Goal: Transaction & Acquisition: Purchase product/service

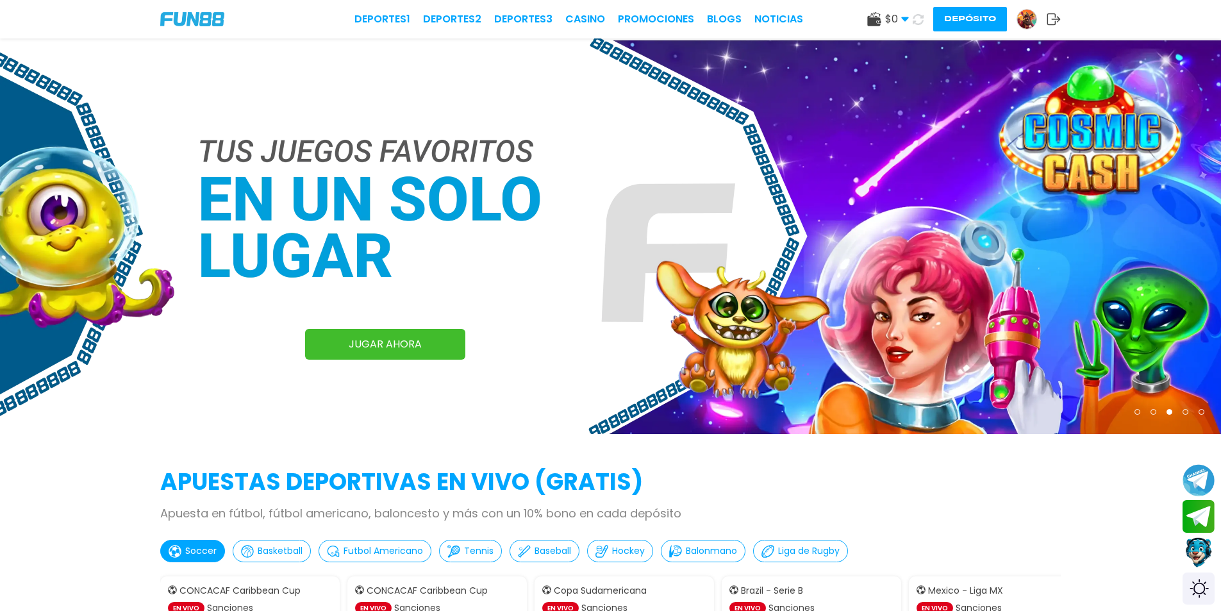
click at [969, 18] on button "Depósito" at bounding box center [970, 19] width 74 height 24
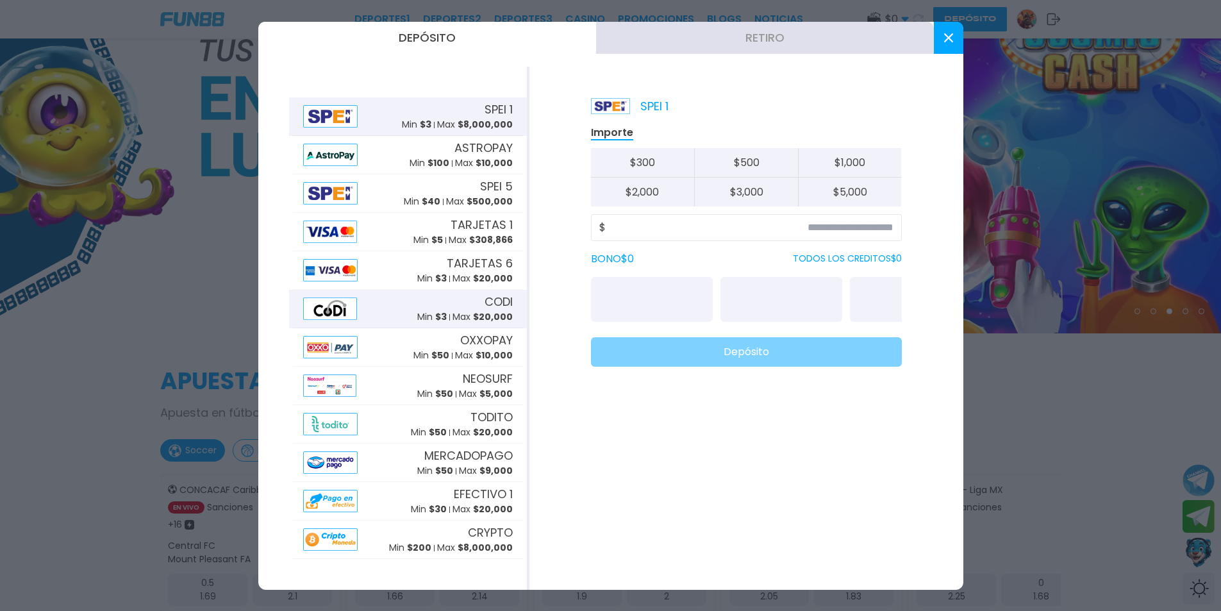
scroll to position [256, 0]
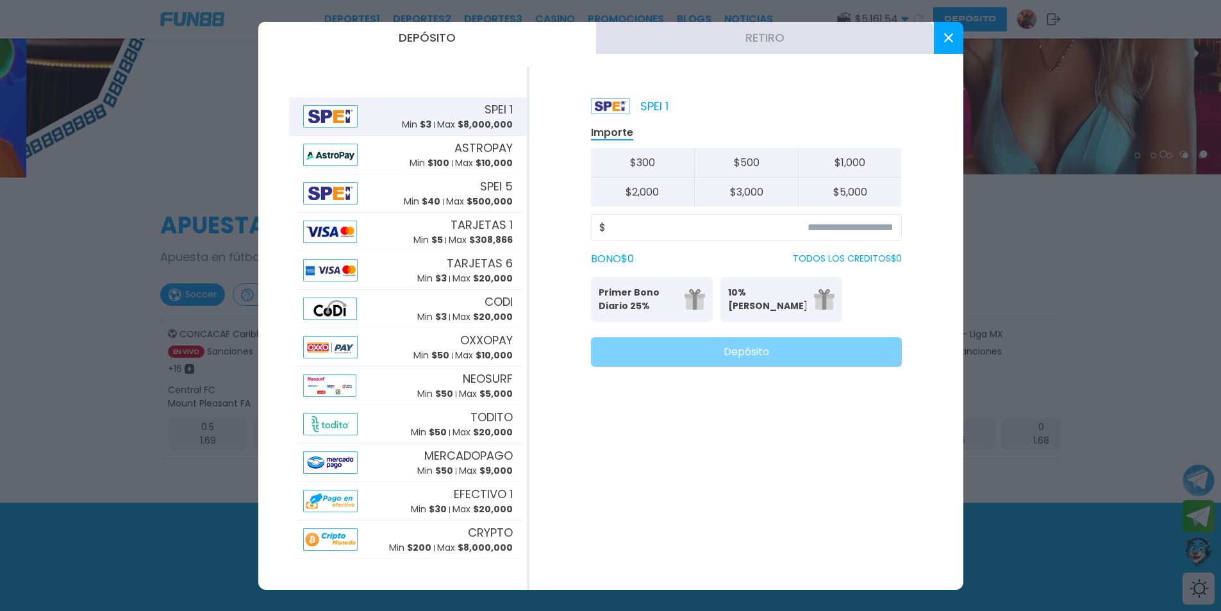
click at [137, 253] on div at bounding box center [610, 305] width 1221 height 611
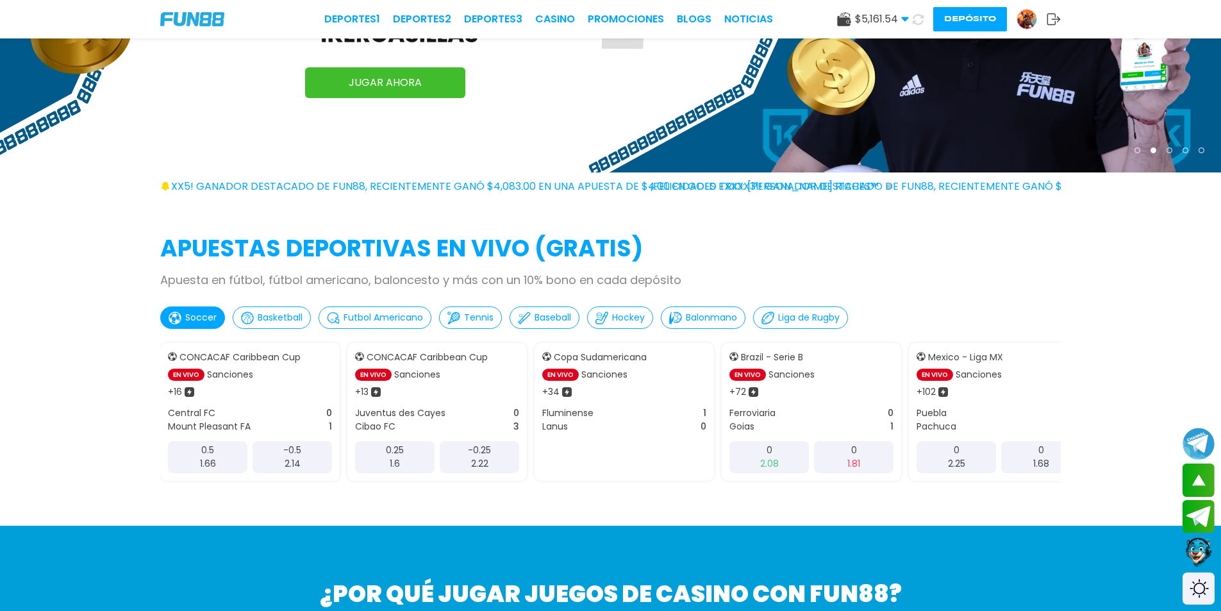
click at [39, 294] on div "APUESTAS DEPORTIVAS EN VIVO (gratis) Apuesta en fútbol, fútbol americano, balon…" at bounding box center [610, 378] width 1221 height 294
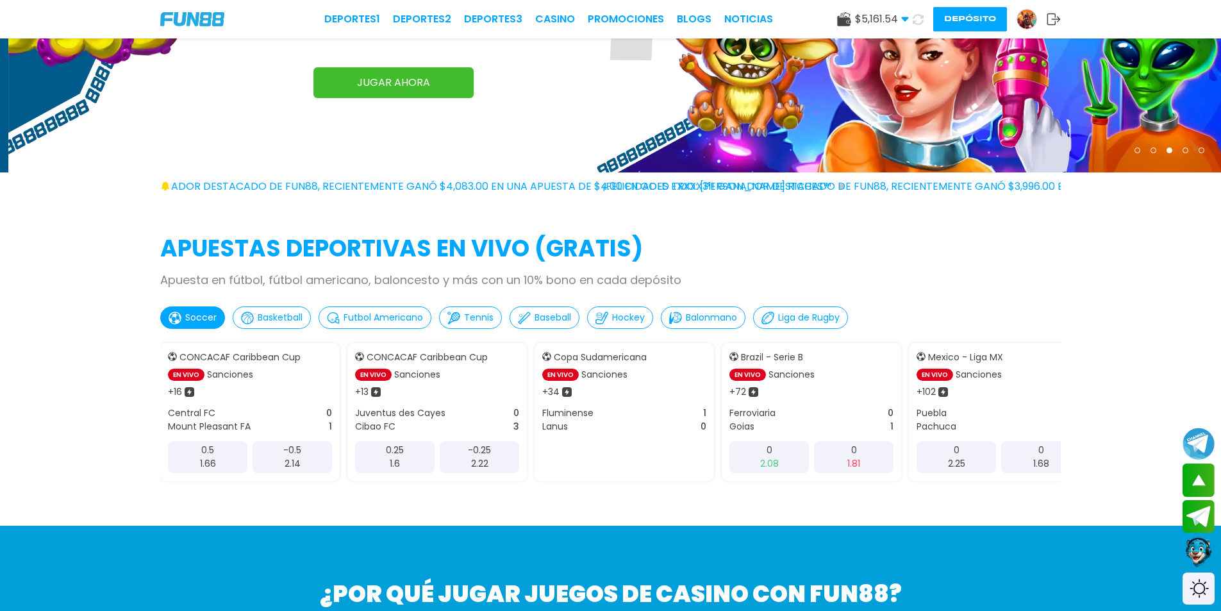
click at [845, 19] on use at bounding box center [843, 19] width 13 height 14
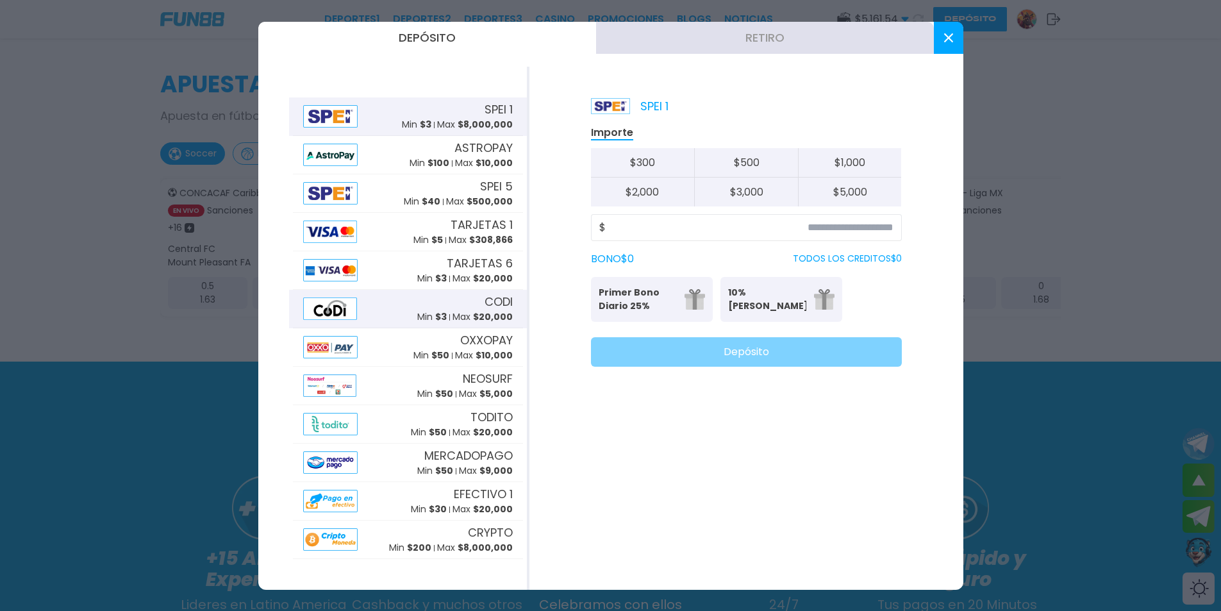
scroll to position [518, 0]
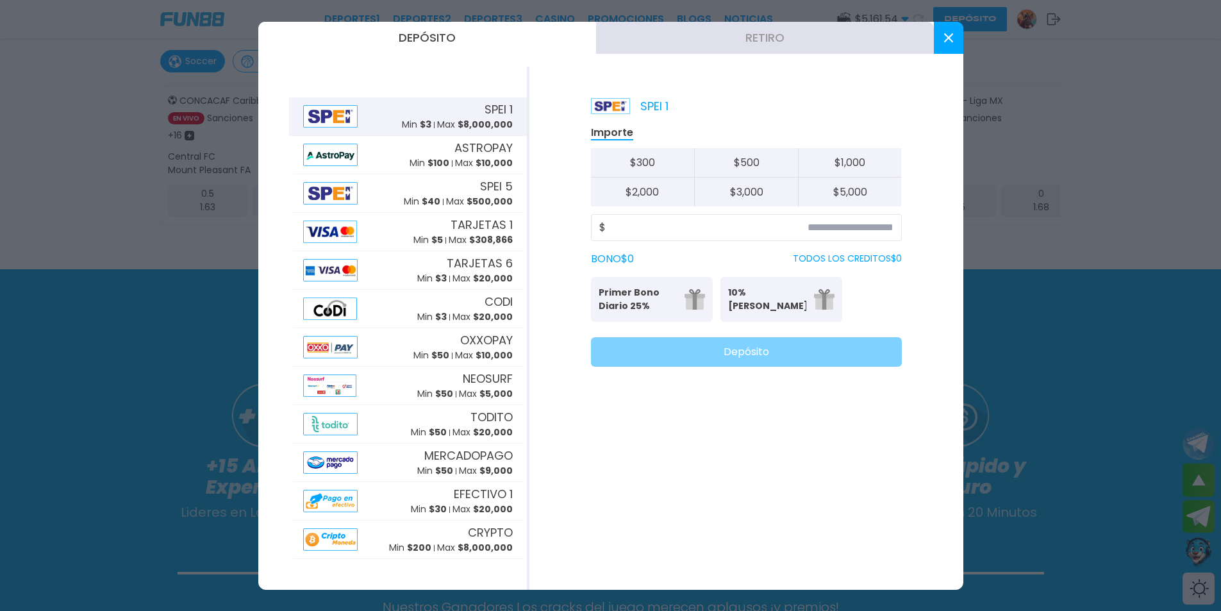
click at [73, 328] on div at bounding box center [610, 305] width 1221 height 611
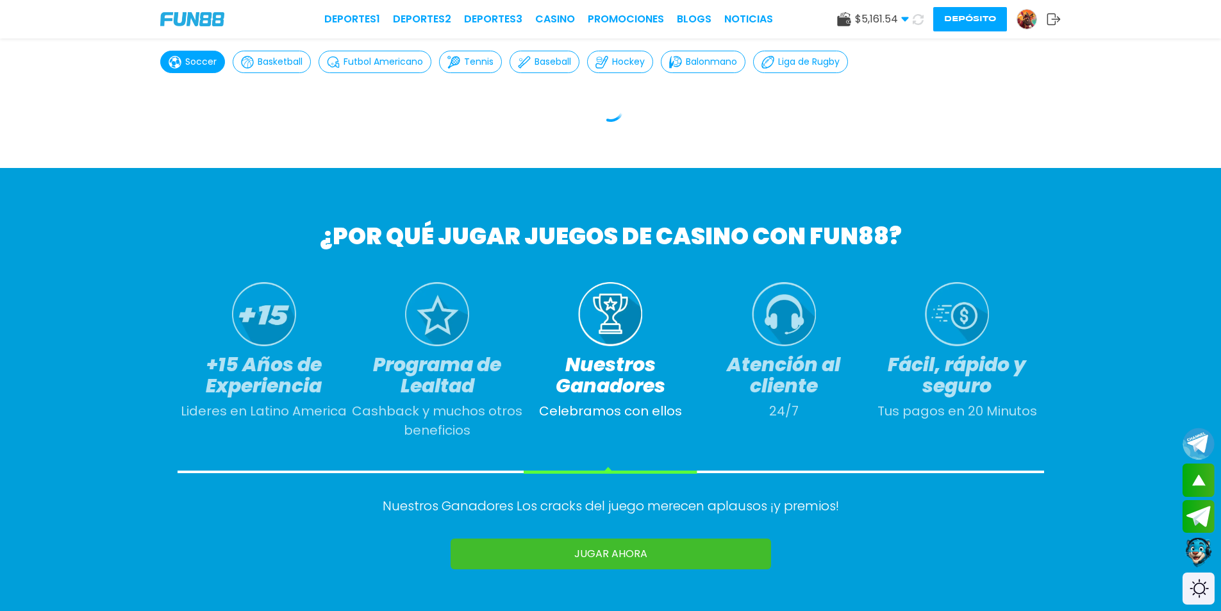
scroll to position [517, 0]
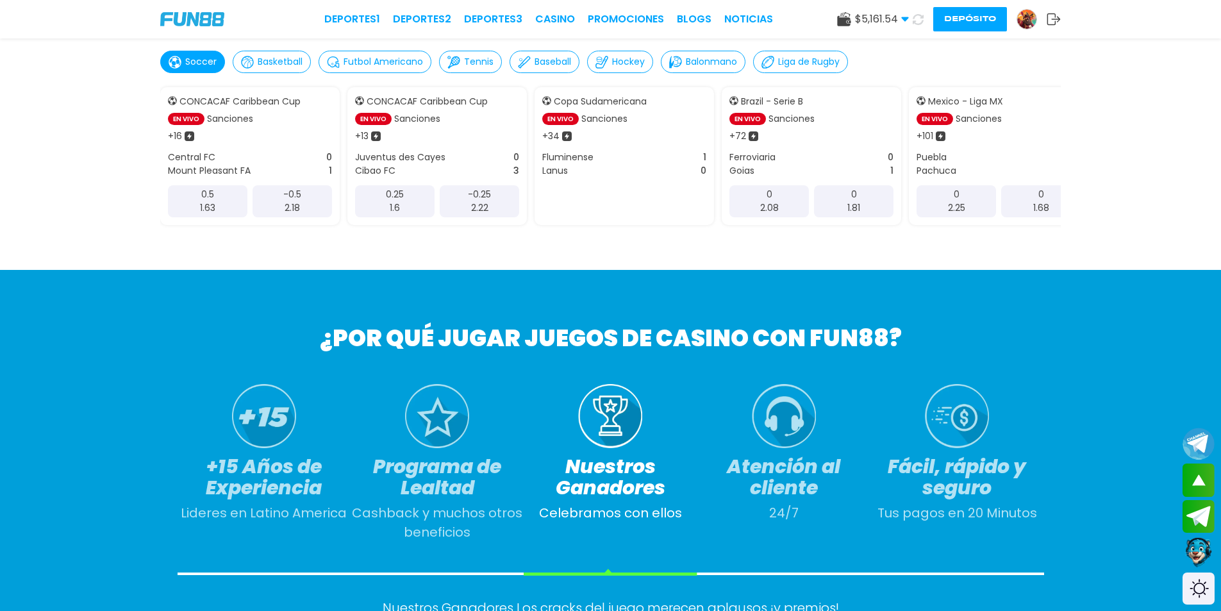
click at [846, 24] on use at bounding box center [843, 19] width 13 height 14
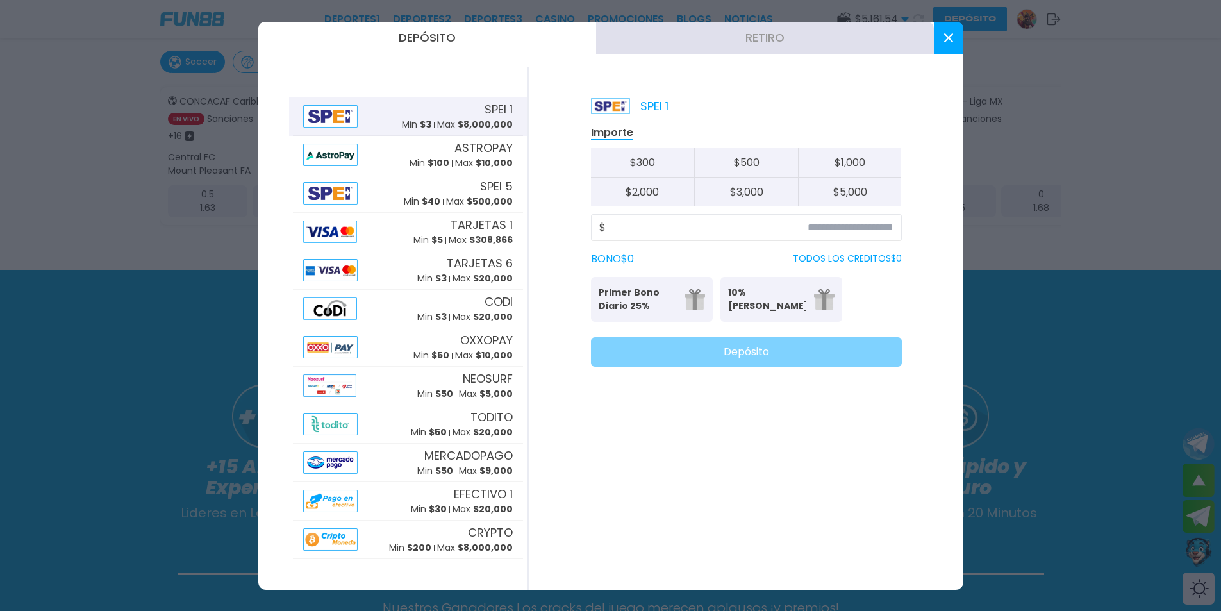
click at [6, 369] on div at bounding box center [610, 305] width 1221 height 611
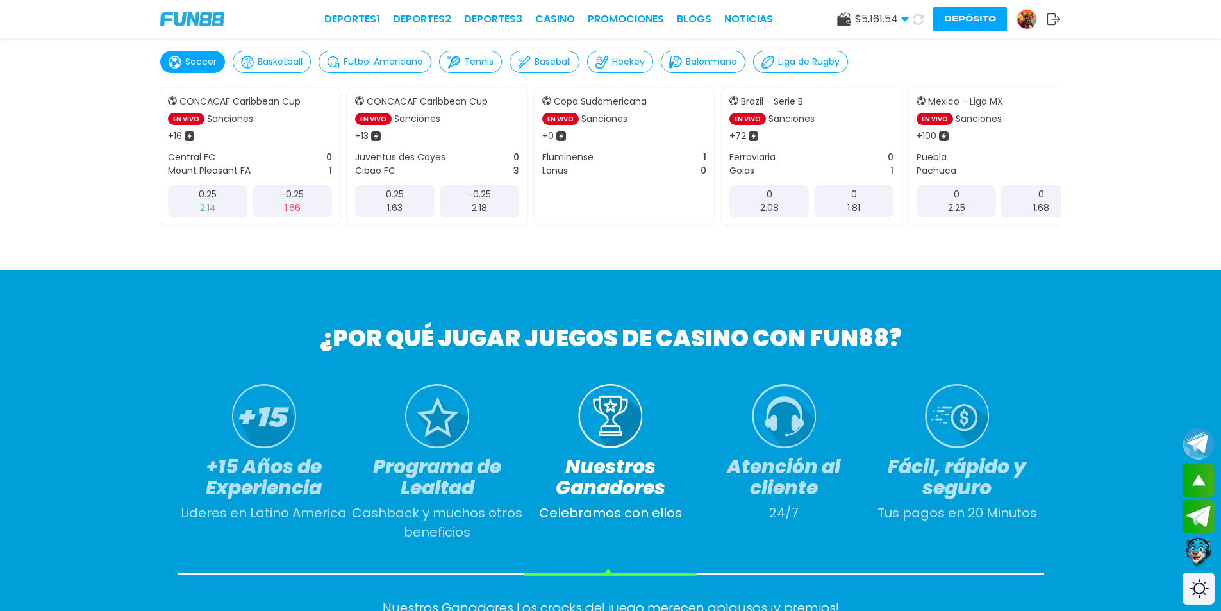
click at [42, 199] on div "APUESTAS DEPORTIVAS EN VIVO (gratis) Apuesta en fútbol, fútbol americano, balon…" at bounding box center [610, 123] width 1221 height 294
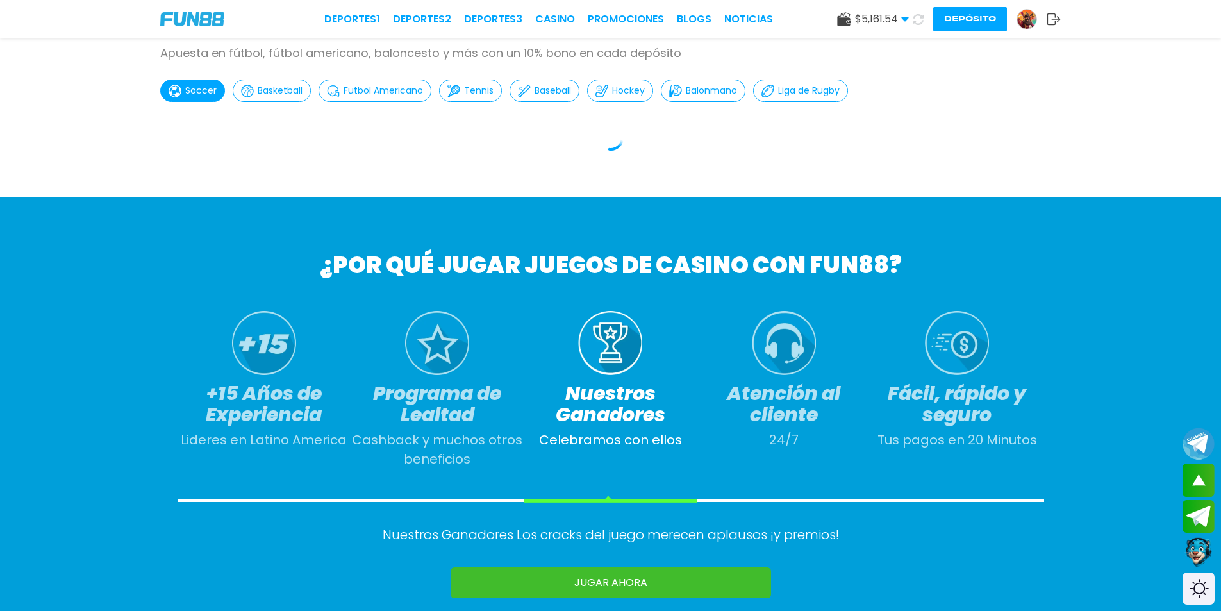
scroll to position [517, 0]
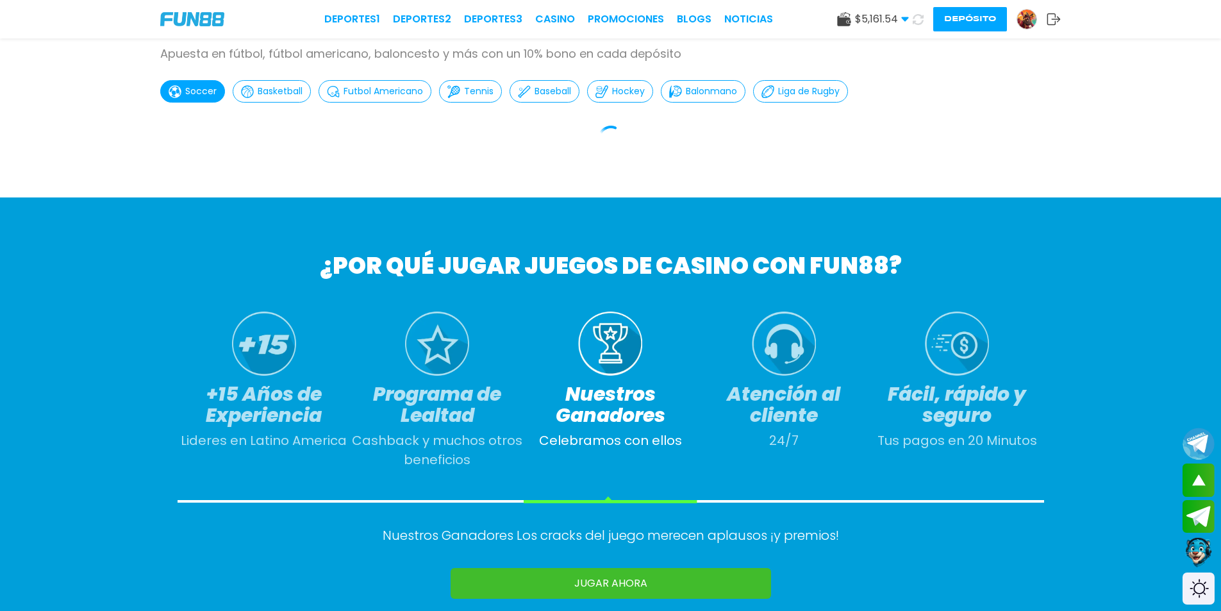
scroll to position [516, 0]
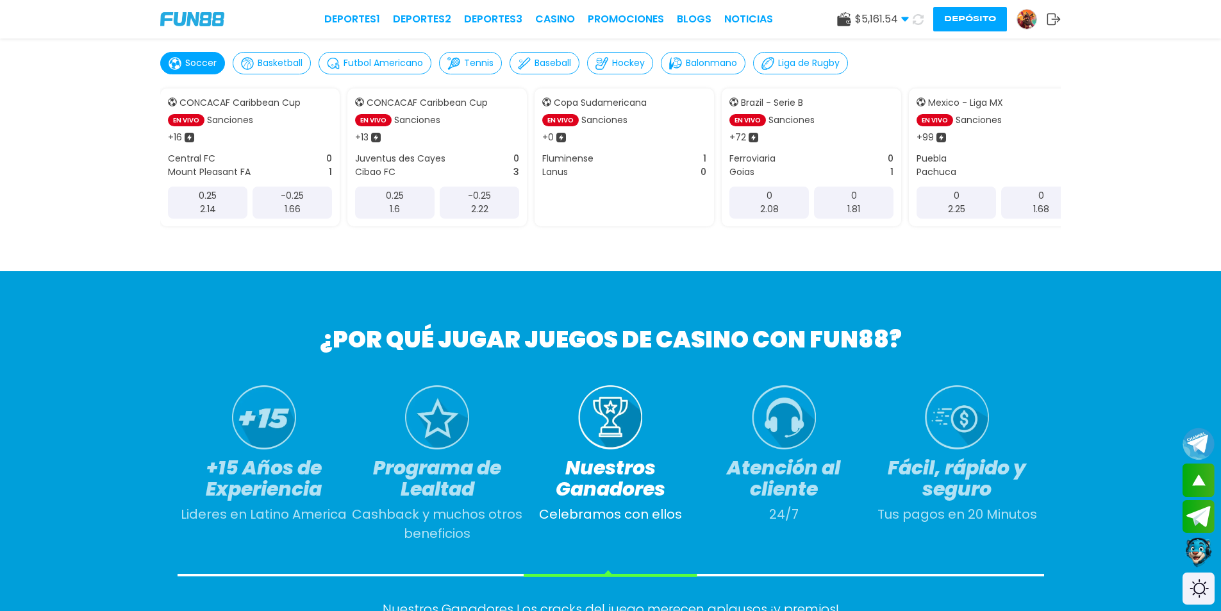
click at [985, 22] on button "Depósito" at bounding box center [970, 19] width 74 height 24
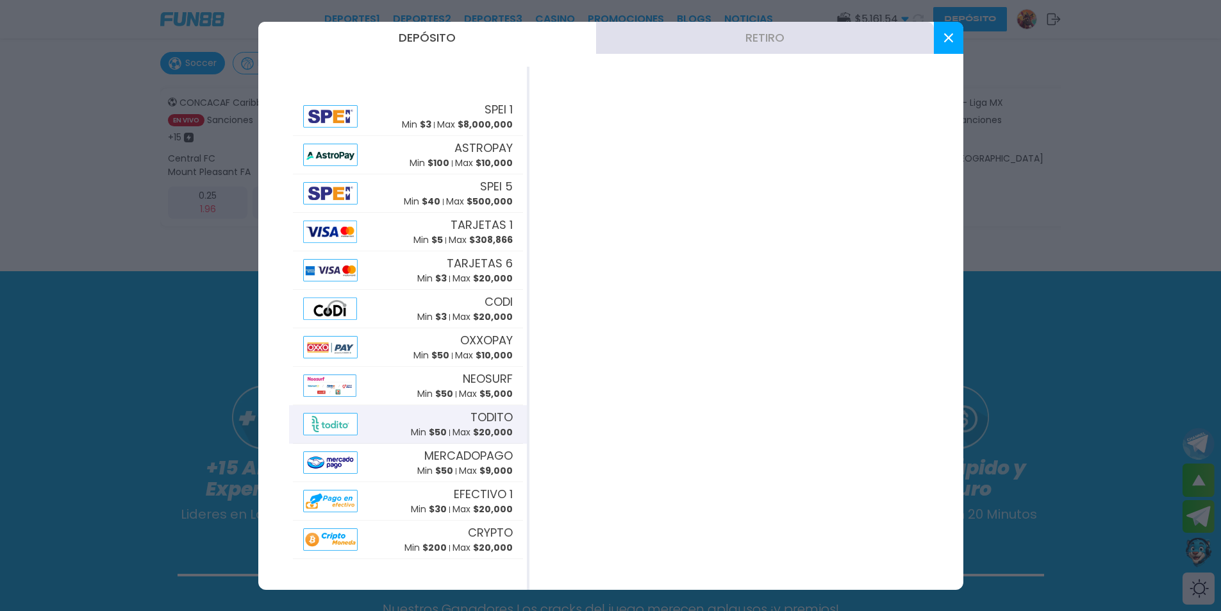
scroll to position [772, 0]
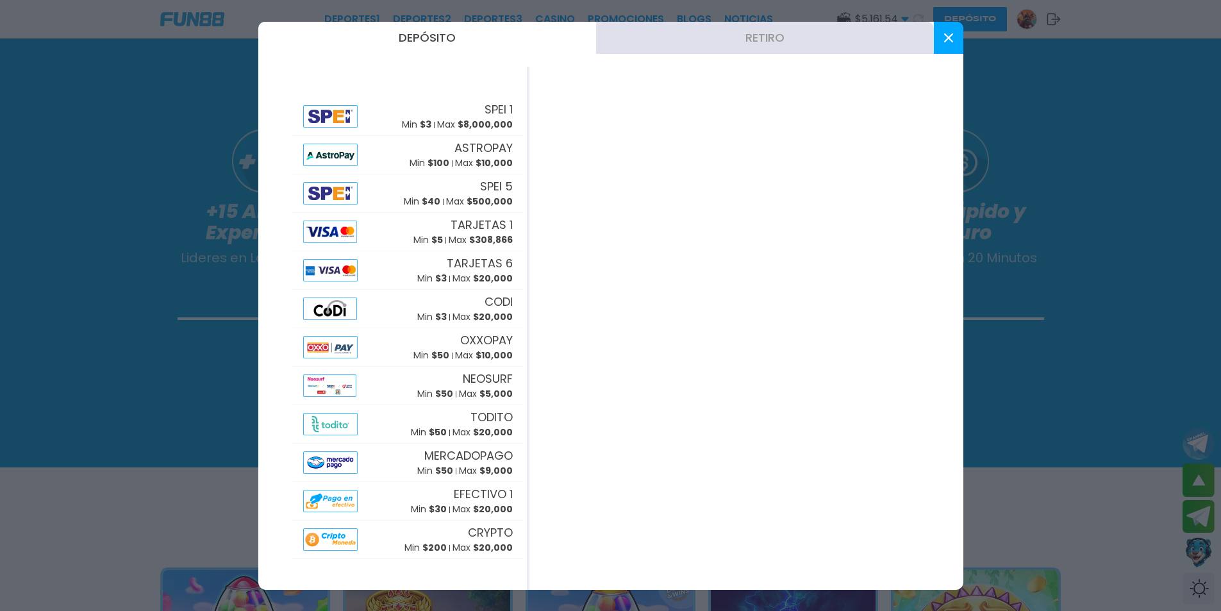
click at [74, 483] on div at bounding box center [610, 305] width 1221 height 611
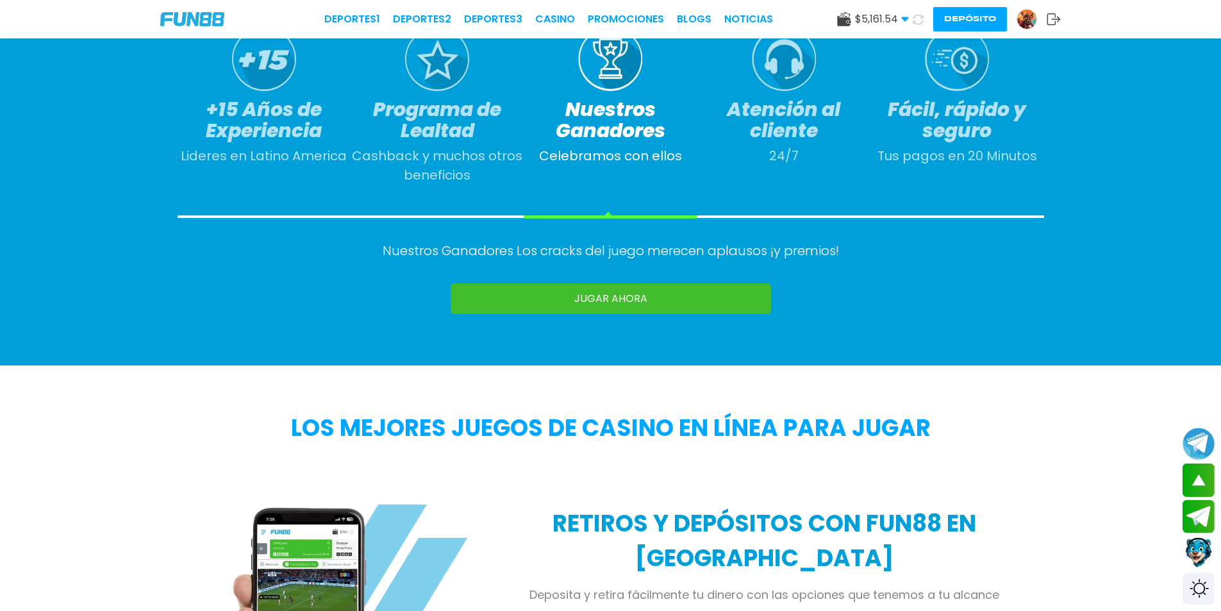
scroll to position [874, 0]
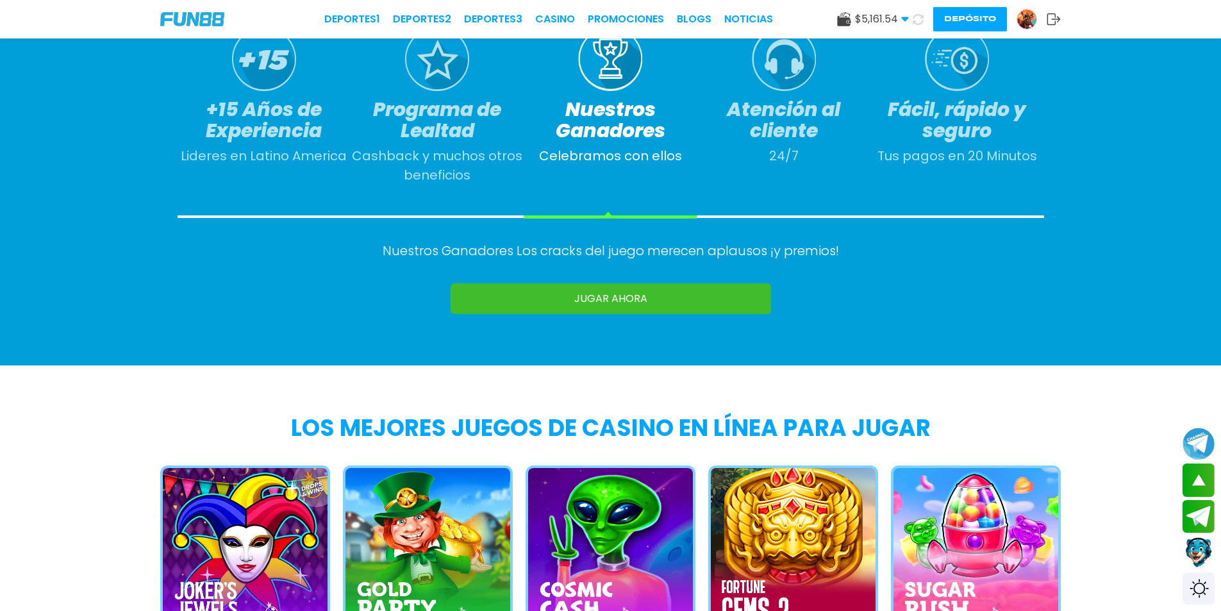
click at [850, 13] on icon at bounding box center [844, 19] width 14 height 14
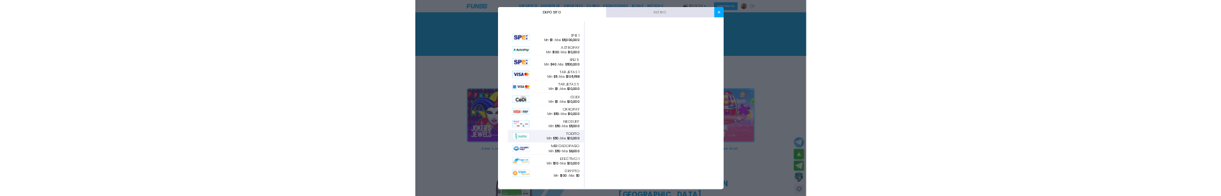
scroll to position [1067, 0]
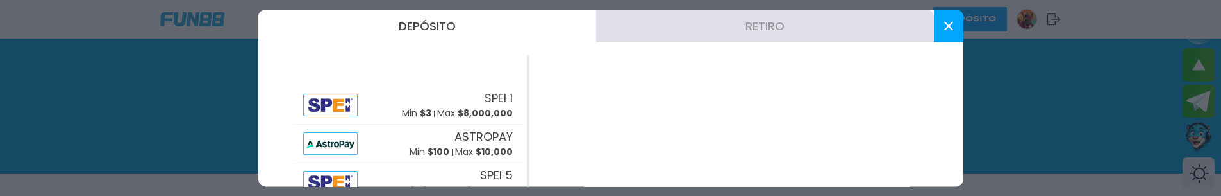
click at [147, 162] on div at bounding box center [610, 98] width 1221 height 196
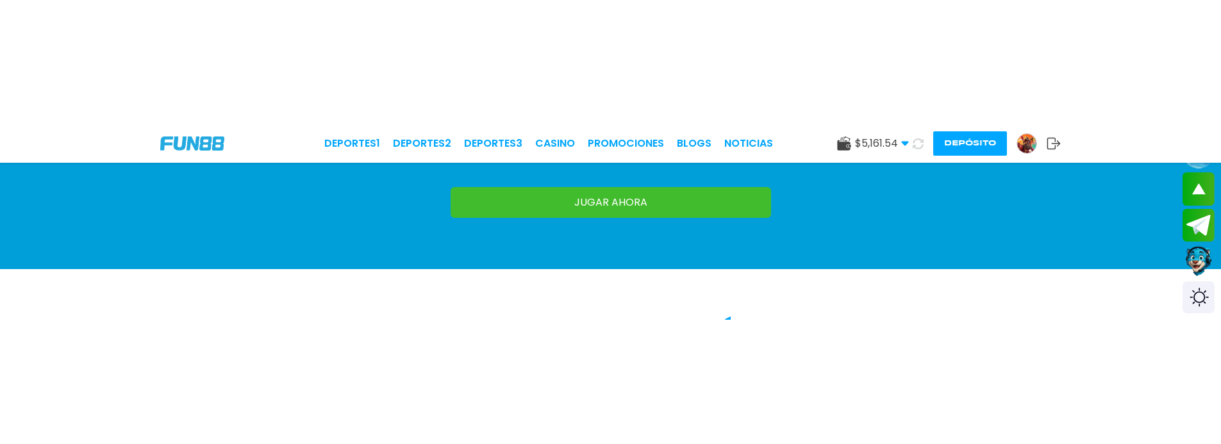
scroll to position [1197, 0]
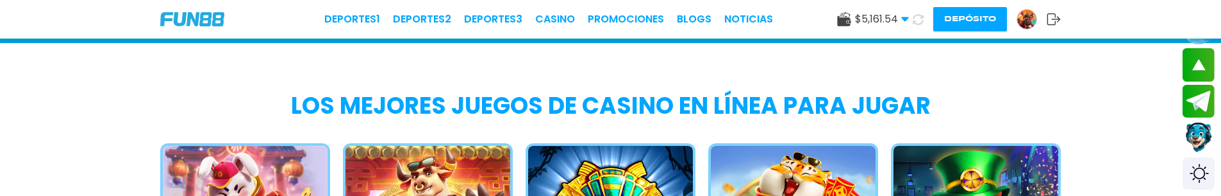
click at [978, 8] on button "Depósito" at bounding box center [970, 19] width 74 height 24
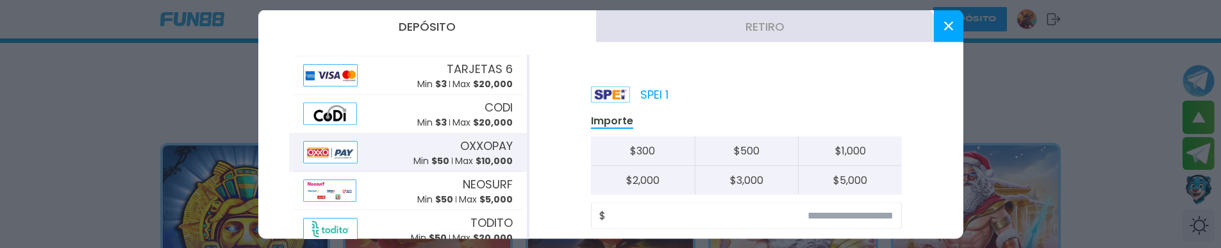
scroll to position [339, 0]
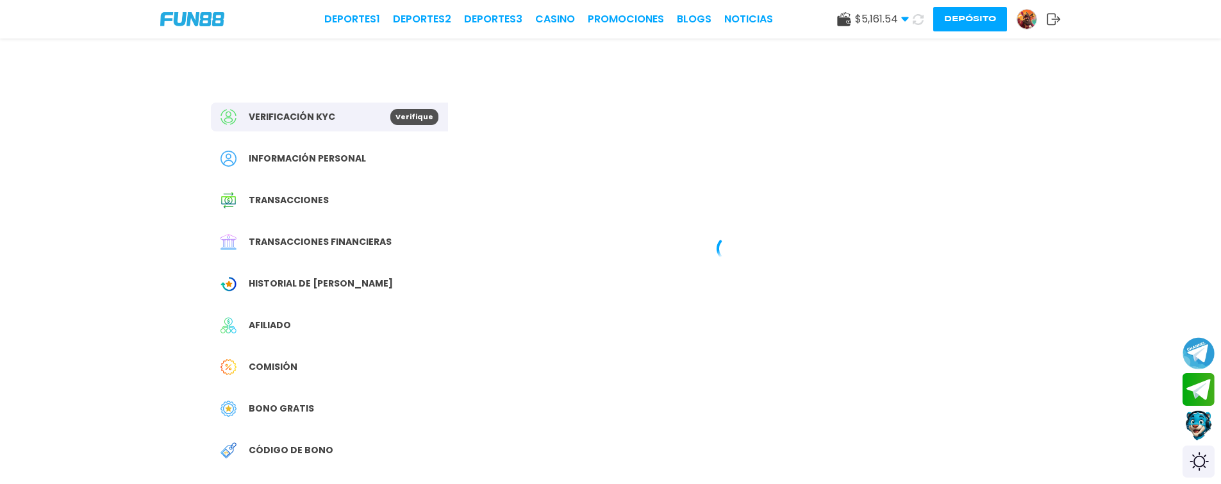
click at [967, 15] on button "Depósito" at bounding box center [970, 19] width 74 height 24
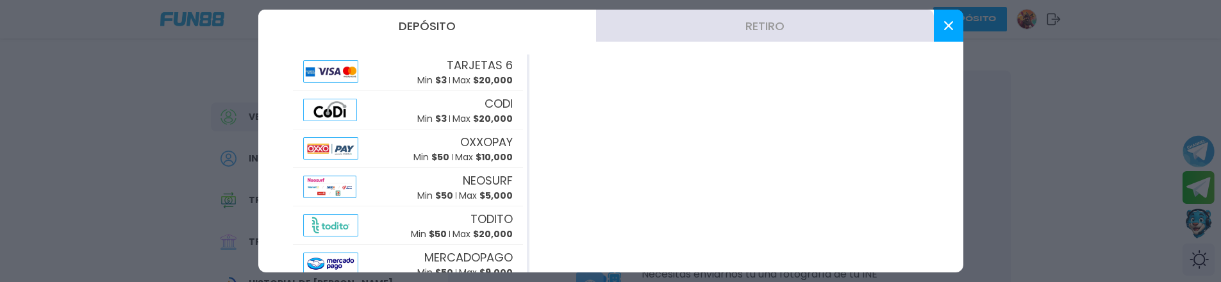
scroll to position [305, 0]
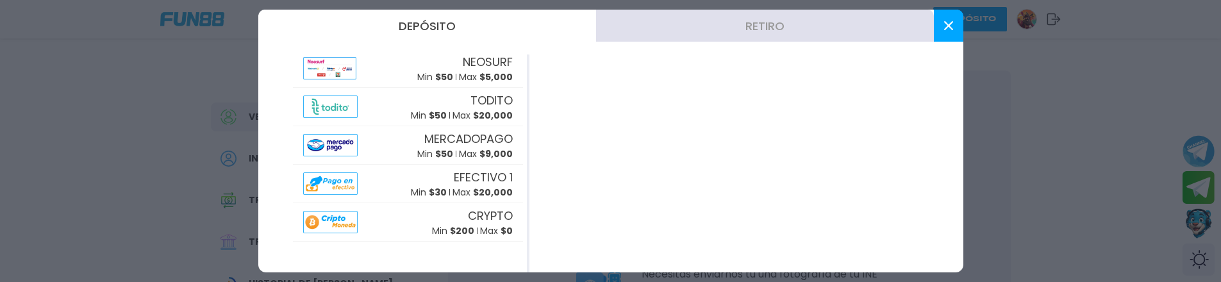
click at [35, 185] on div at bounding box center [610, 141] width 1221 height 282
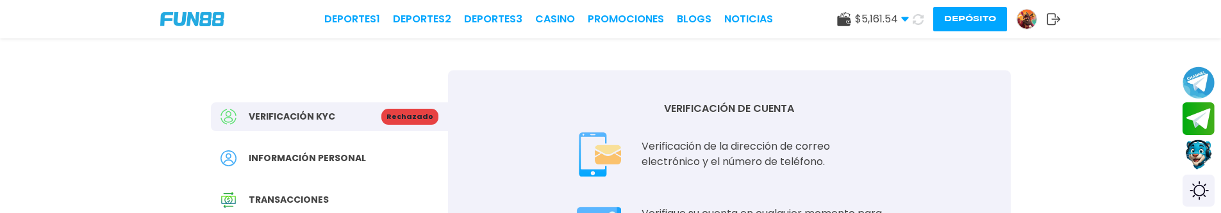
click at [962, 24] on button "Depósito" at bounding box center [970, 19] width 74 height 24
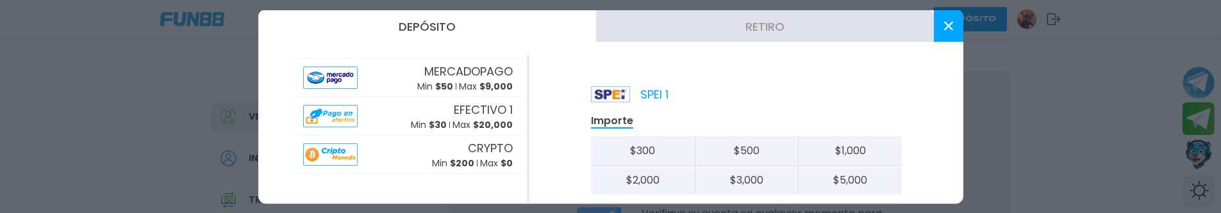
scroll to position [374, 0]
